Goal: Information Seeking & Learning: Learn about a topic

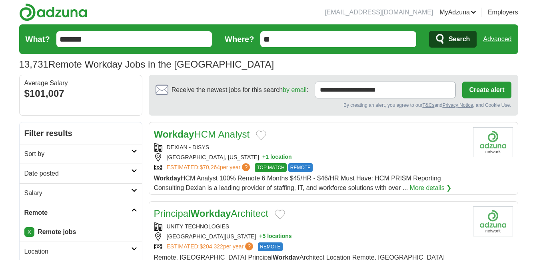
click at [445, 35] on icon "submit" at bounding box center [441, 39] width 10 height 11
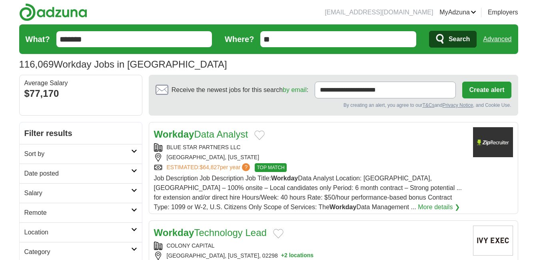
click at [48, 213] on h2 "Remote" at bounding box center [77, 213] width 107 height 10
click at [49, 232] on link "Remote jobs" at bounding box center [42, 231] width 36 height 7
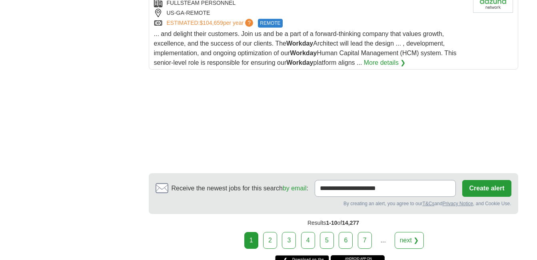
scroll to position [1126, 0]
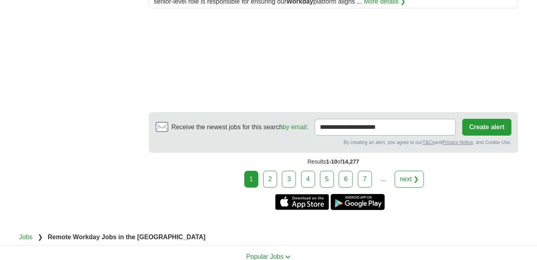
click at [415, 181] on link "next ❯" at bounding box center [410, 179] width 30 height 17
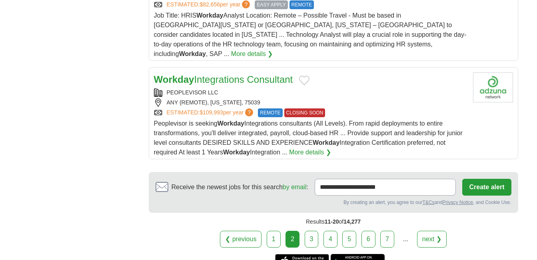
scroll to position [1054, 0]
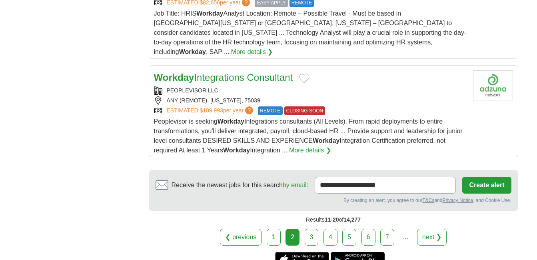
click at [433, 229] on link "next ❯" at bounding box center [432, 237] width 30 height 17
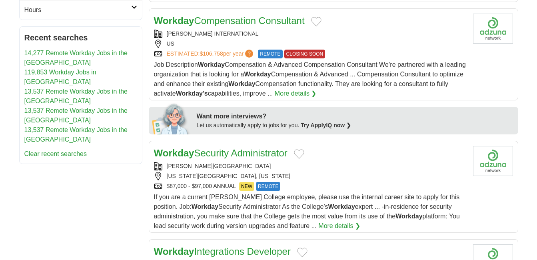
scroll to position [353, 0]
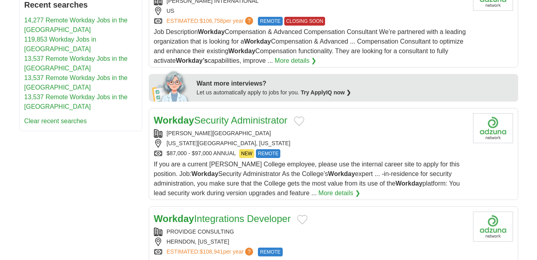
click at [241, 115] on link "Workday Security Administrator" at bounding box center [221, 120] width 134 height 11
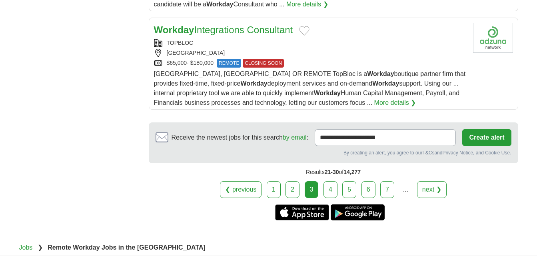
scroll to position [1127, 0]
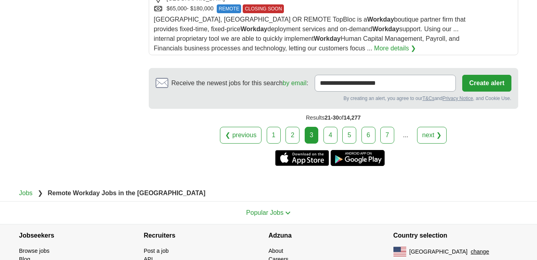
click at [427, 130] on link "next ❯" at bounding box center [432, 135] width 30 height 17
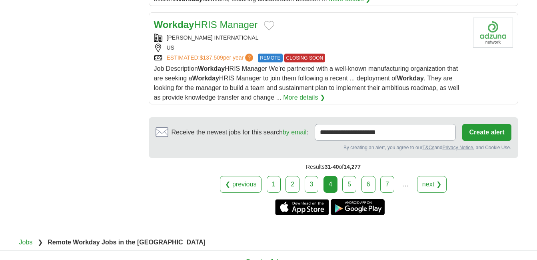
scroll to position [1084, 0]
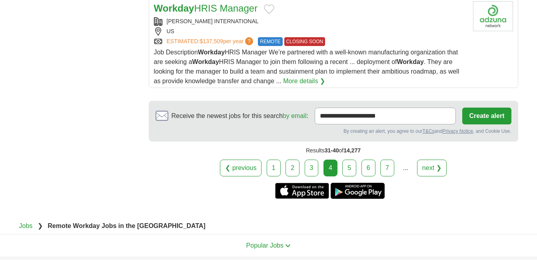
click at [433, 169] on link "next ❯" at bounding box center [432, 168] width 30 height 17
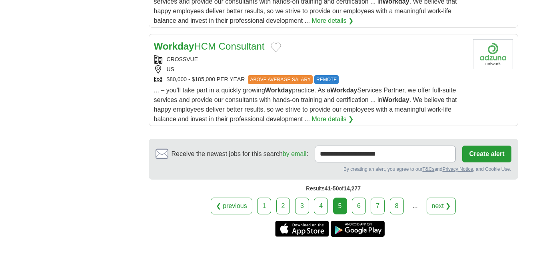
scroll to position [1087, 0]
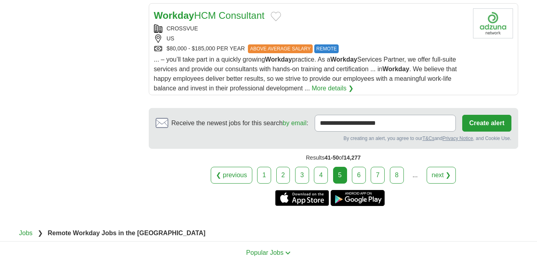
click at [439, 167] on link "next ❯" at bounding box center [442, 175] width 30 height 17
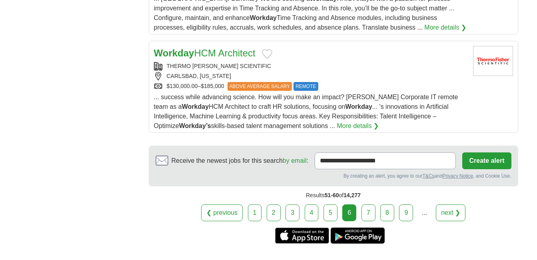
scroll to position [1092, 0]
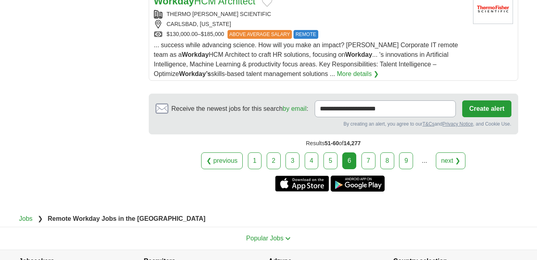
click at [444, 155] on link "next ❯" at bounding box center [451, 160] width 30 height 17
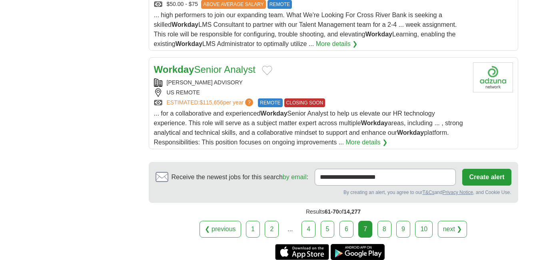
scroll to position [1028, 0]
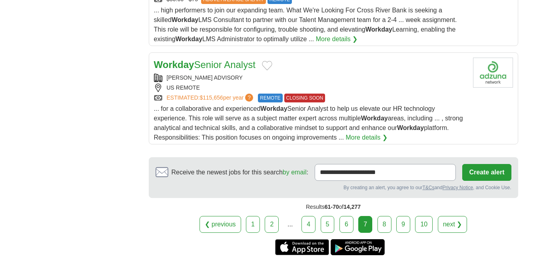
click at [451, 223] on link "next ❯" at bounding box center [453, 224] width 30 height 17
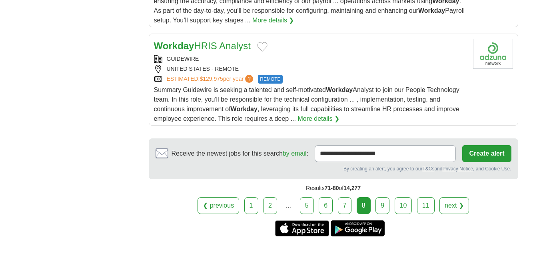
scroll to position [1066, 0]
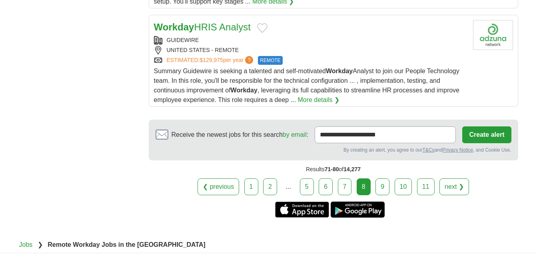
click at [463, 185] on link "next ❯" at bounding box center [454, 186] width 30 height 17
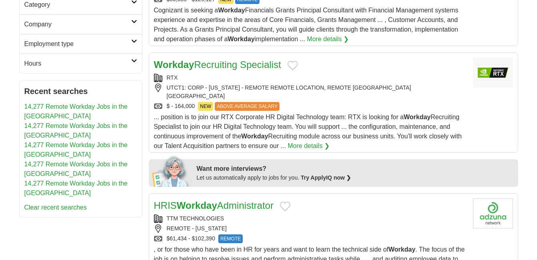
scroll to position [269, 0]
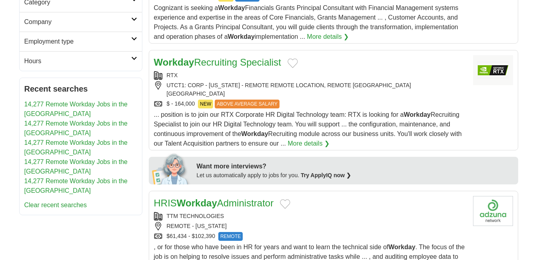
click at [226, 64] on link "Workday Recruiting Specialist" at bounding box center [217, 62] width 127 height 11
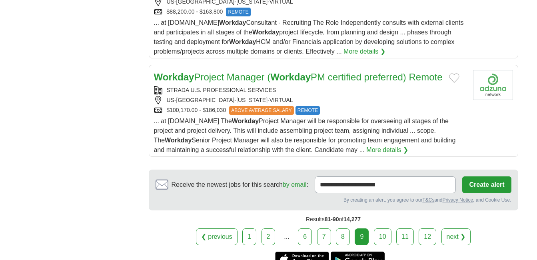
scroll to position [1081, 0]
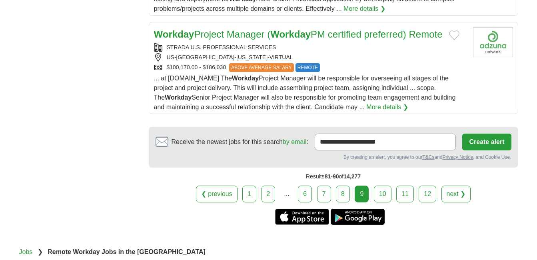
click at [457, 186] on link "next ❯" at bounding box center [456, 194] width 30 height 17
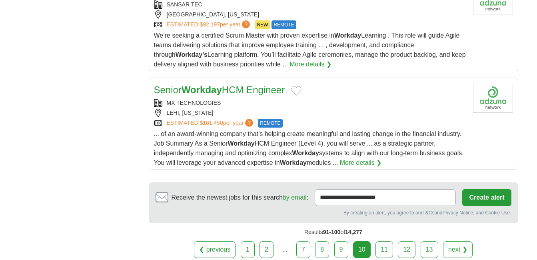
scroll to position [1065, 0]
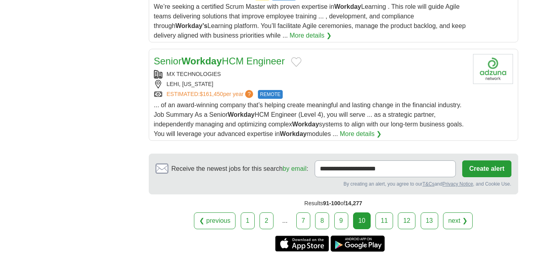
click at [463, 224] on link "next ❯" at bounding box center [458, 220] width 30 height 17
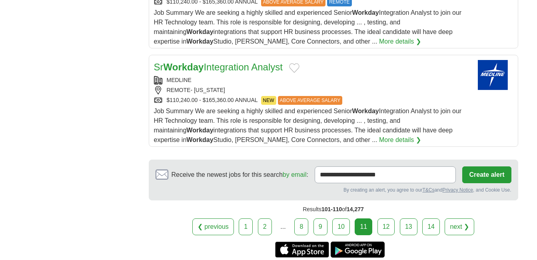
scroll to position [1028, 0]
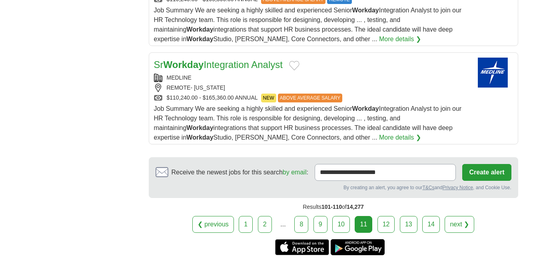
click at [458, 225] on link "next ❯" at bounding box center [460, 224] width 30 height 17
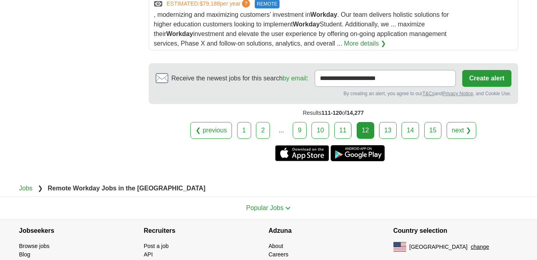
scroll to position [1124, 0]
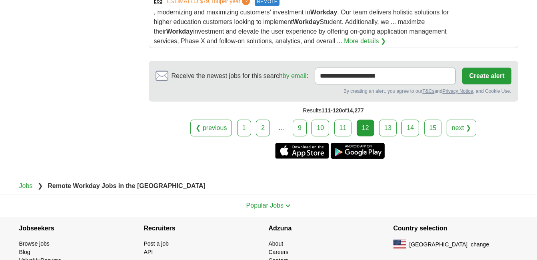
click at [461, 125] on link "next ❯" at bounding box center [462, 128] width 30 height 17
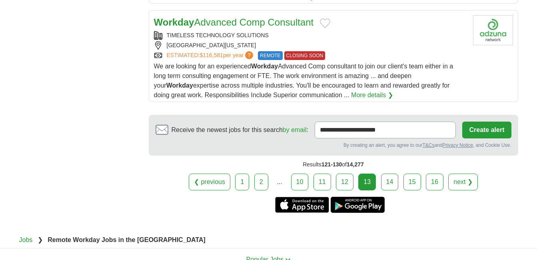
scroll to position [1072, 0]
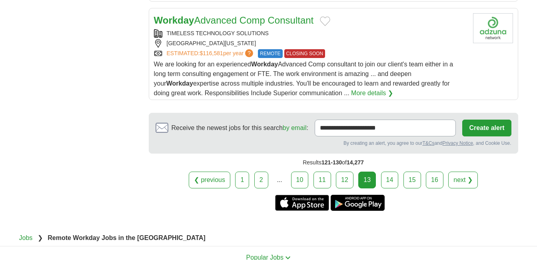
click at [467, 181] on link "next ❯" at bounding box center [463, 180] width 30 height 17
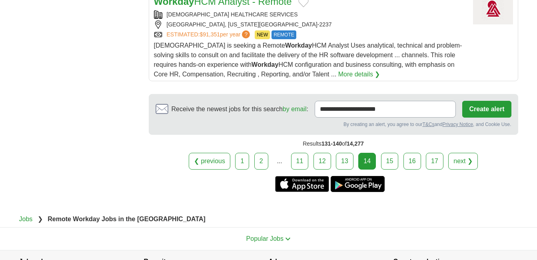
scroll to position [1103, 0]
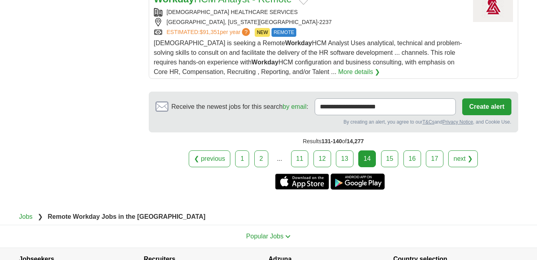
click at [457, 150] on link "next ❯" at bounding box center [463, 158] width 30 height 17
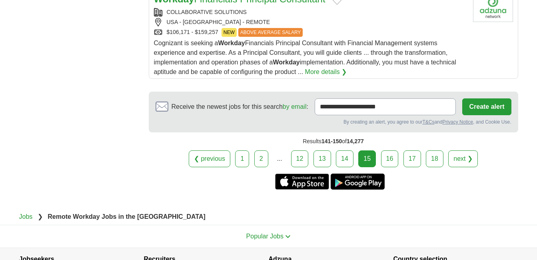
scroll to position [1162, 0]
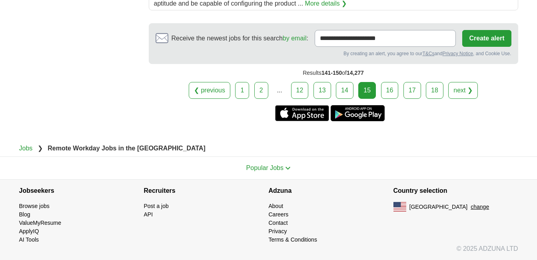
click at [463, 95] on link "next ❯" at bounding box center [463, 90] width 30 height 17
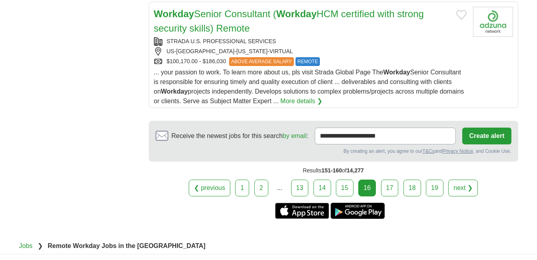
scroll to position [1098, 0]
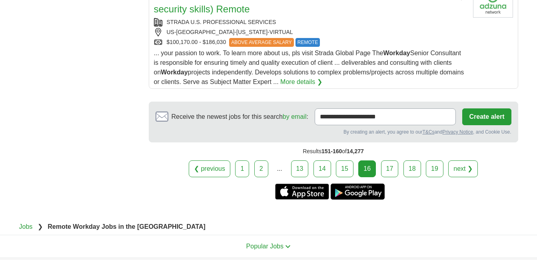
click at [464, 169] on link "next ❯" at bounding box center [463, 168] width 30 height 17
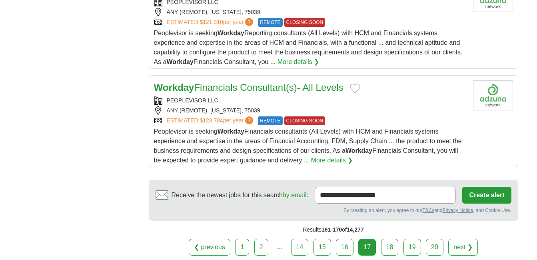
scroll to position [959, 0]
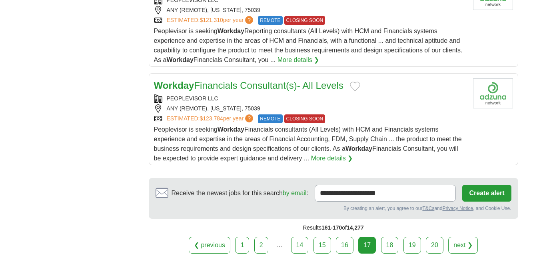
click at [463, 248] on link "next ❯" at bounding box center [463, 245] width 30 height 17
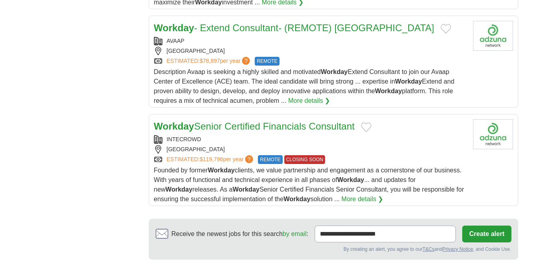
scroll to position [1054, 0]
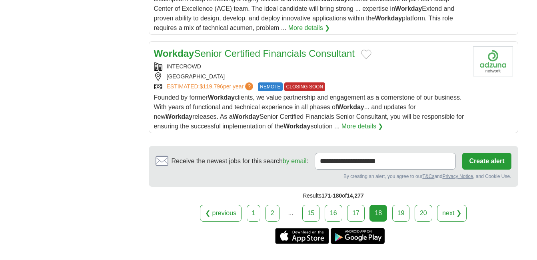
click at [448, 205] on link "next ❯" at bounding box center [452, 213] width 30 height 17
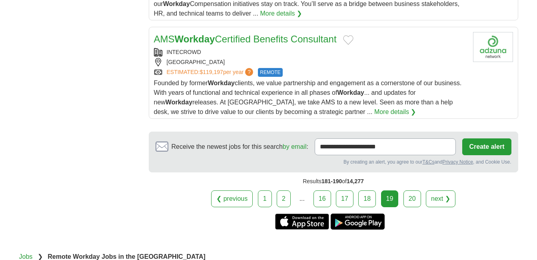
scroll to position [1162, 0]
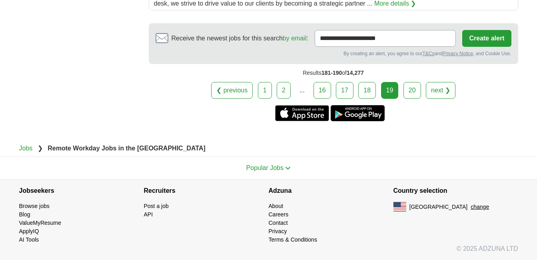
click at [444, 84] on link "next ❯" at bounding box center [441, 90] width 30 height 17
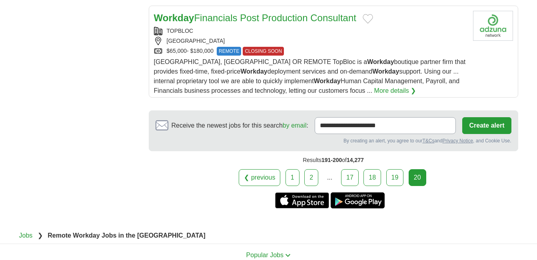
scroll to position [1092, 0]
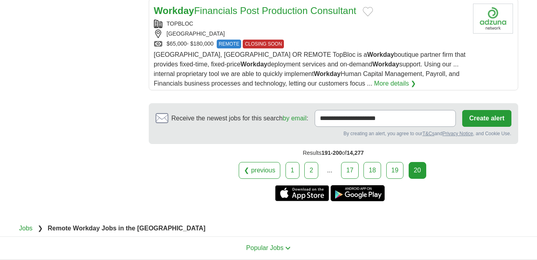
click at [290, 162] on link "1" at bounding box center [293, 170] width 14 height 17
